Goal: Find specific page/section: Find specific page/section

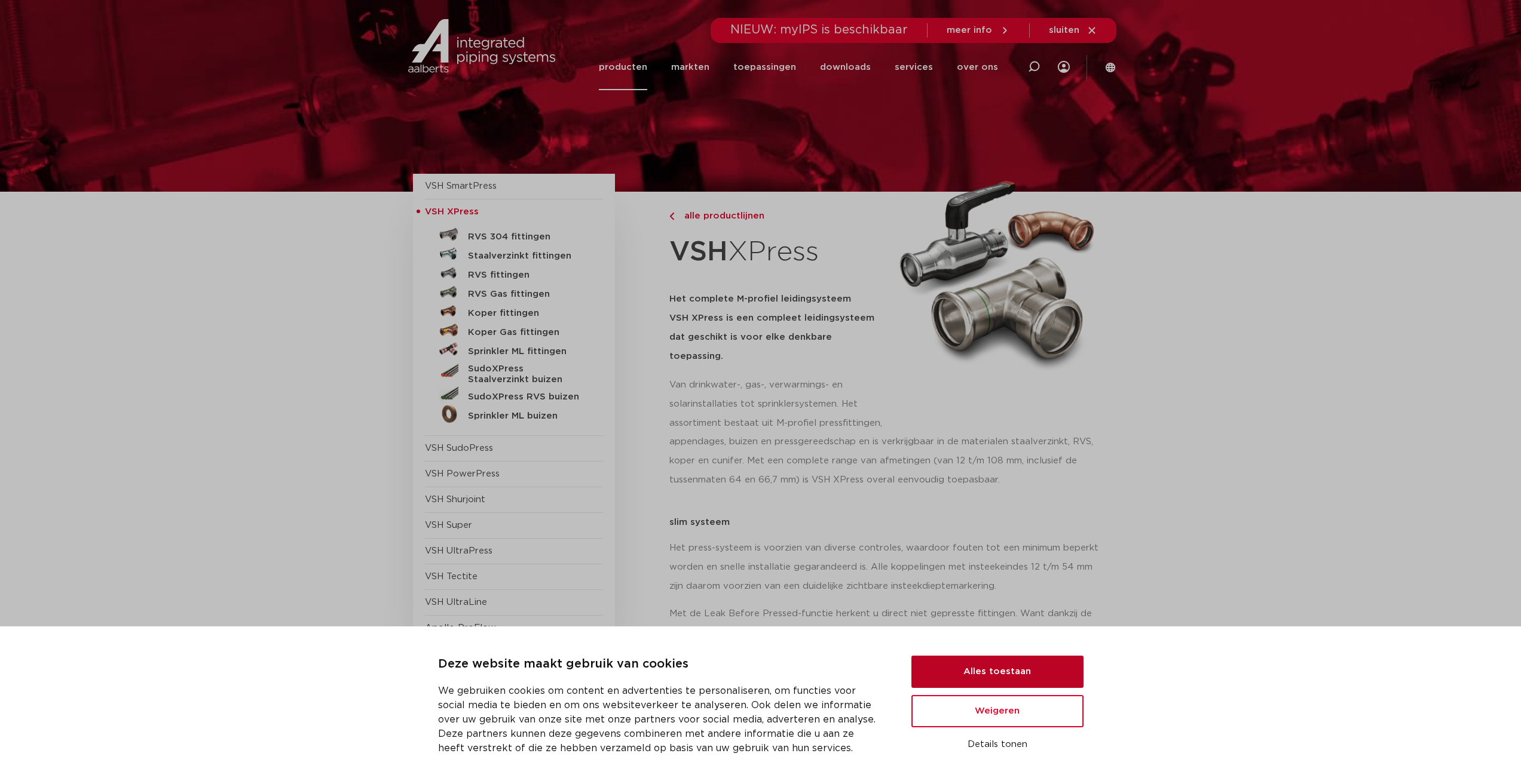
click at [1019, 667] on button "Alles toestaan" at bounding box center [997, 672] width 172 height 32
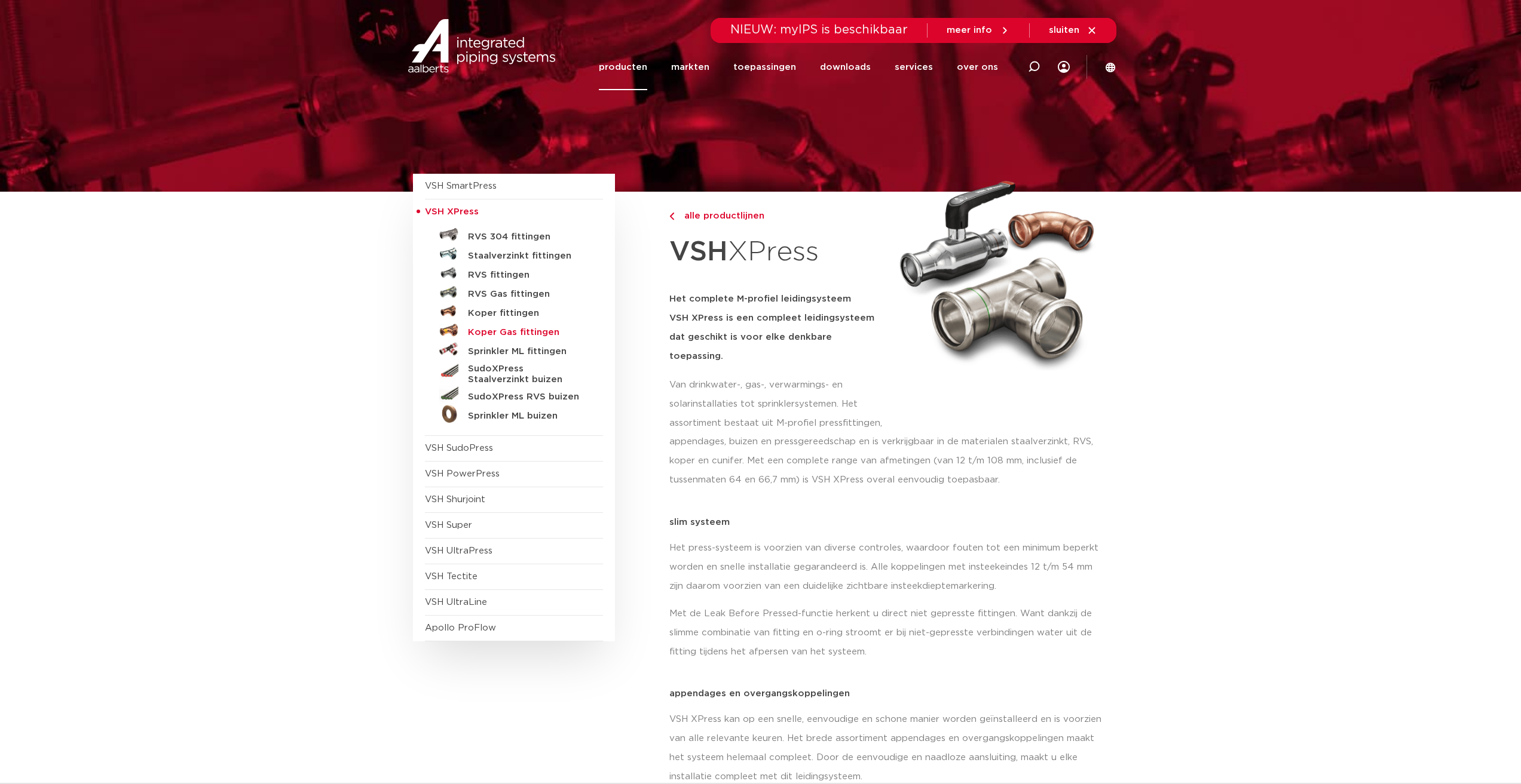
click at [510, 331] on h5 "Koper Gas fittingen" at bounding box center [527, 333] width 118 height 11
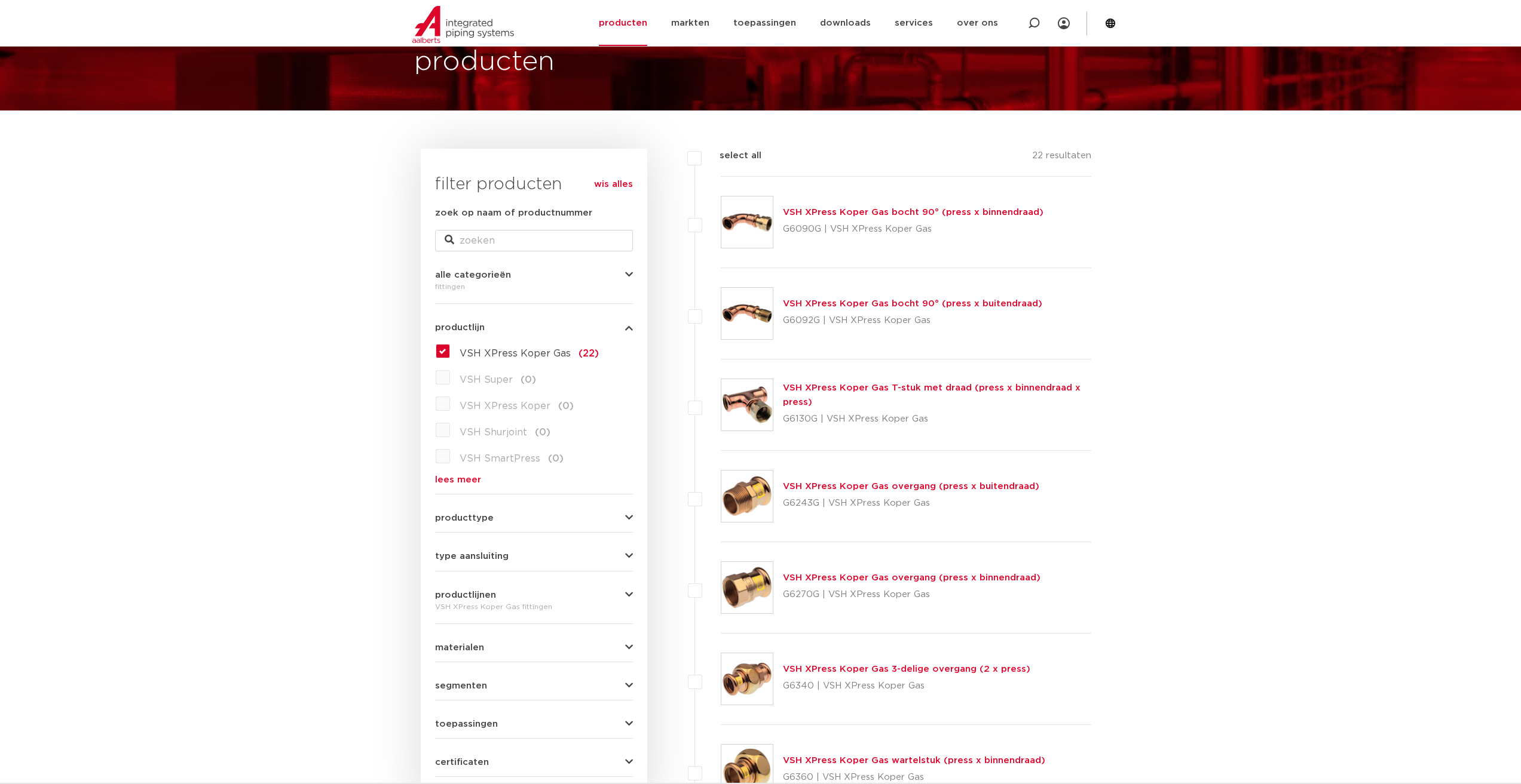
scroll to position [60, 0]
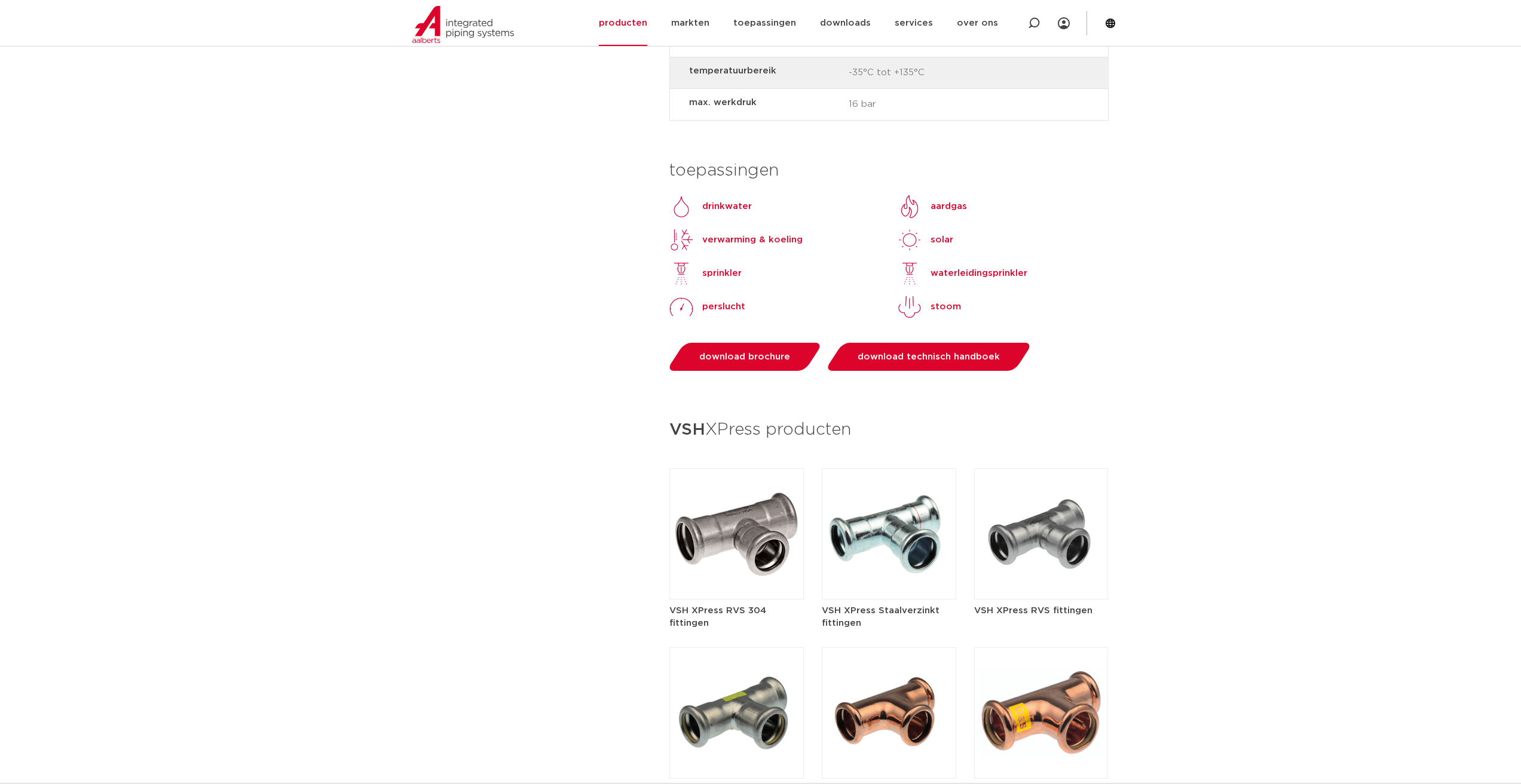
scroll to position [1076, 0]
